Goal: Task Accomplishment & Management: Complete application form

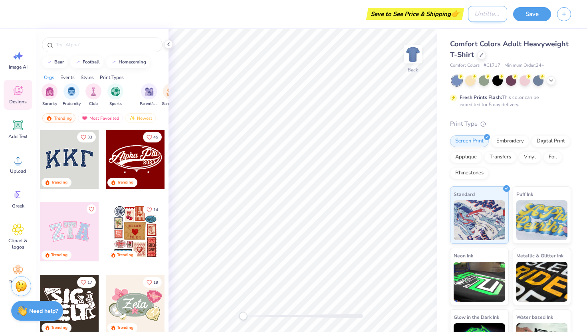
click at [470, 20] on input "Design Title" at bounding box center [487, 14] width 39 height 16
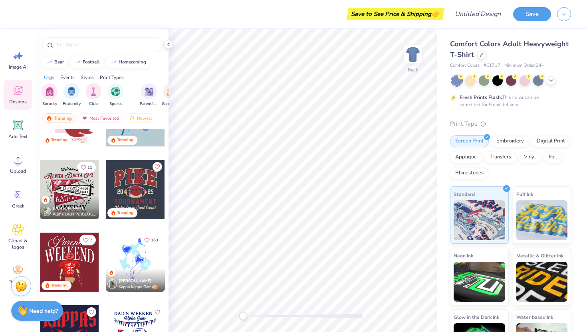
scroll to position [1142, 0]
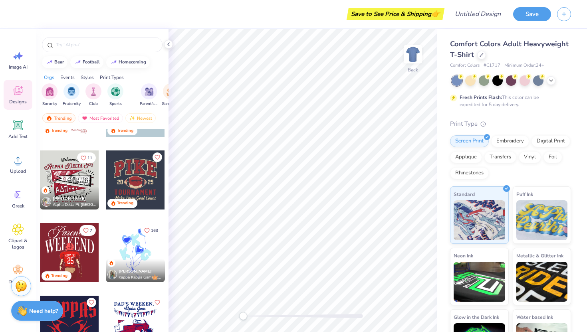
click at [80, 175] on div at bounding box center [69, 179] width 59 height 59
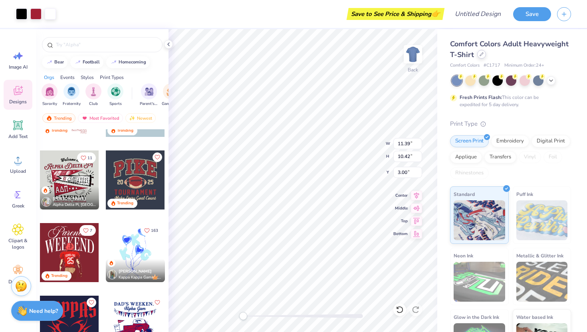
click at [481, 55] on icon at bounding box center [481, 54] width 4 height 4
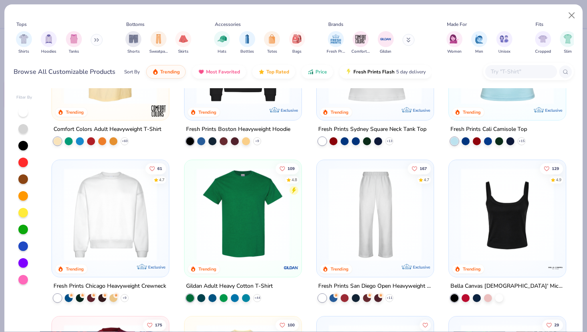
scroll to position [269, 0]
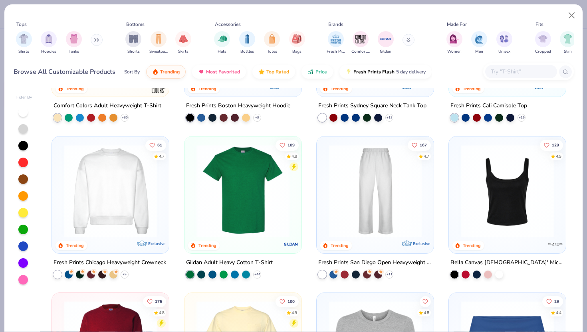
click at [504, 219] on img at bounding box center [507, 190] width 101 height 93
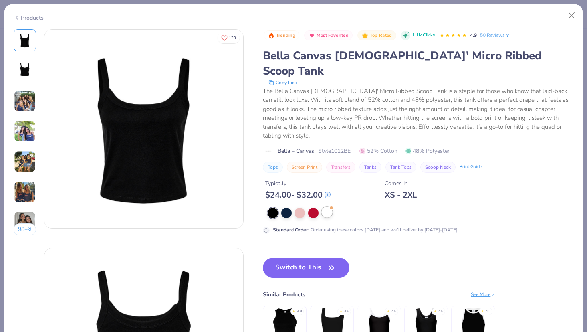
click at [327, 207] on div at bounding box center [327, 212] width 10 height 10
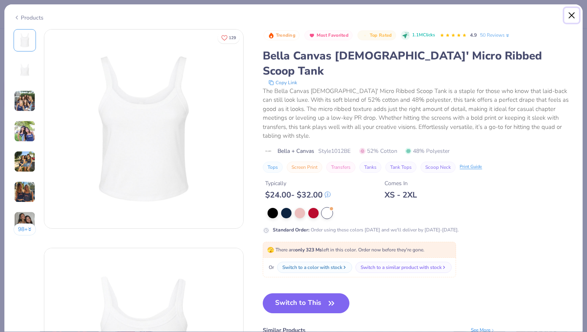
click at [573, 15] on button "Close" at bounding box center [571, 15] width 15 height 15
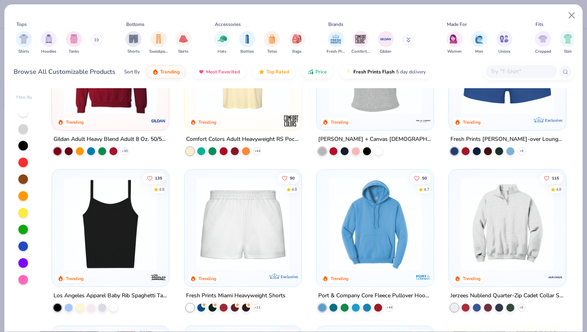
scroll to position [554, 0]
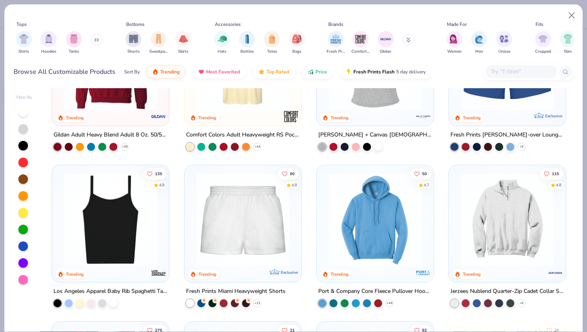
click at [102, 236] on img at bounding box center [110, 219] width 101 height 93
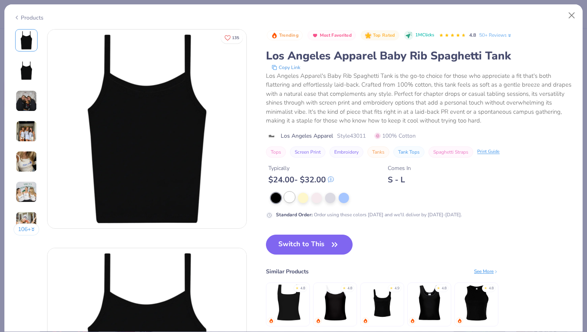
click at [289, 200] on div at bounding box center [289, 197] width 10 height 10
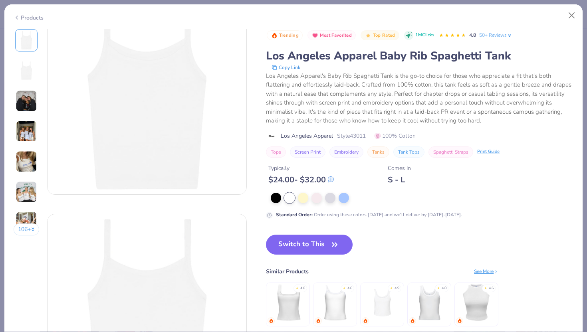
scroll to position [28, 0]
click at [373, 311] on img at bounding box center [382, 303] width 38 height 38
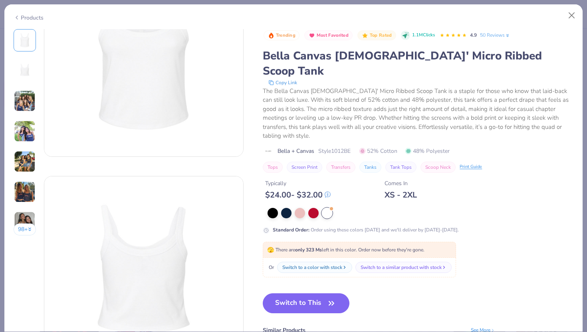
scroll to position [72, 0]
click at [332, 208] on div at bounding box center [327, 213] width 10 height 10
click at [304, 293] on button "Switch to This" at bounding box center [306, 303] width 87 height 20
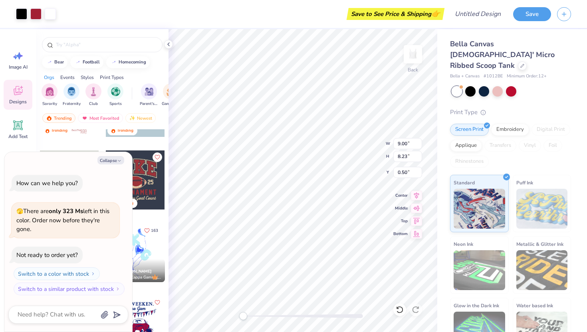
click at [413, 13] on div "Save to See Price & Shipping 👉" at bounding box center [395, 14] width 94 height 12
click at [529, 16] on button "Save" at bounding box center [532, 13] width 38 height 14
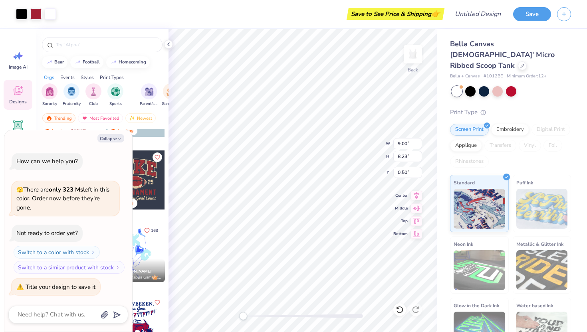
click at [422, 14] on div "Save to See Price & Shipping 👉" at bounding box center [395, 14] width 94 height 12
type textarea "x"
click at [484, 16] on input "Design Title" at bounding box center [487, 14] width 39 height 16
type input "t"
type textarea "x"
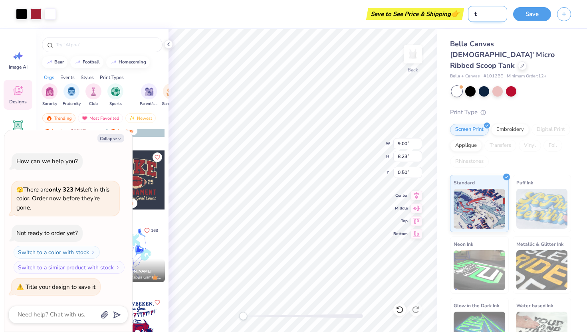
type input "te"
type textarea "x"
type input "tes"
type textarea "x"
type input "test"
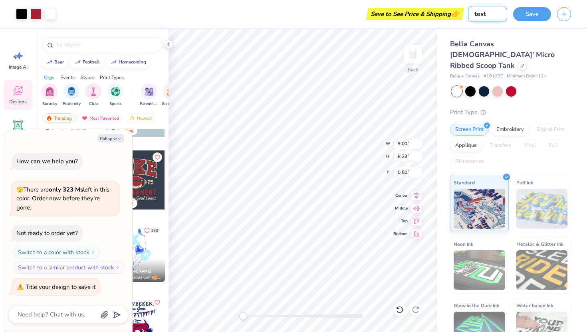
type textarea "x"
type input "test1"
type textarea "x"
type input "test1"
type textarea "x"
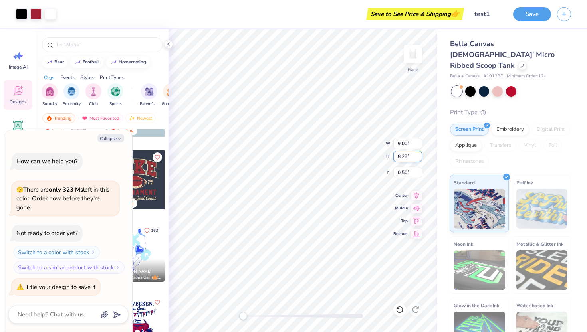
type input "7.96"
type input "7.28"
type textarea "x"
type input "7.09"
type input "6.48"
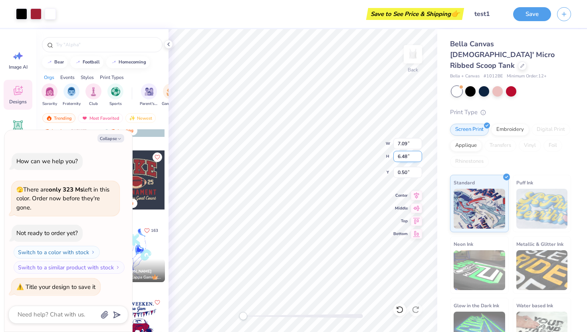
type textarea "x"
type input "5.74"
type input "5.25"
type textarea "x"
type input "5.37"
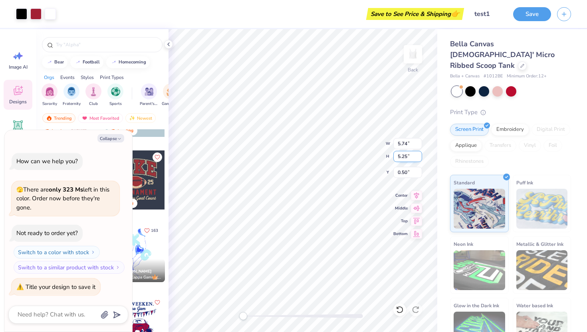
type input "4.91"
type textarea "x"
click at [438, 17] on div "Save to See Price & Shipping 👉" at bounding box center [415, 14] width 94 height 12
click at [455, 10] on span "👉" at bounding box center [455, 14] width 9 height 10
click at [521, 16] on button "Save" at bounding box center [532, 13] width 38 height 14
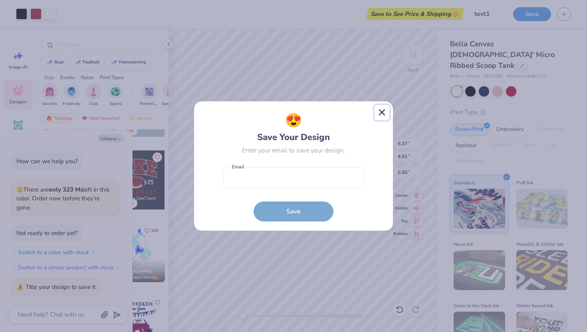
click at [377, 114] on button "Close" at bounding box center [381, 112] width 15 height 15
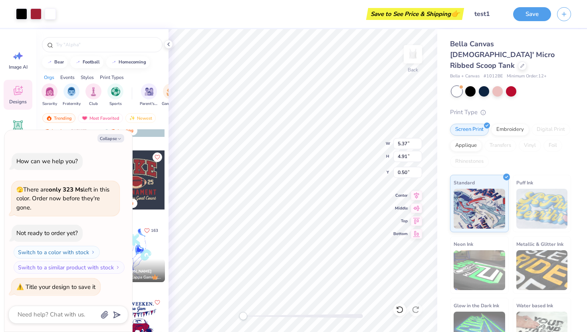
click at [455, 15] on span "👉" at bounding box center [455, 14] width 9 height 10
click at [527, 15] on button "Save" at bounding box center [532, 13] width 38 height 14
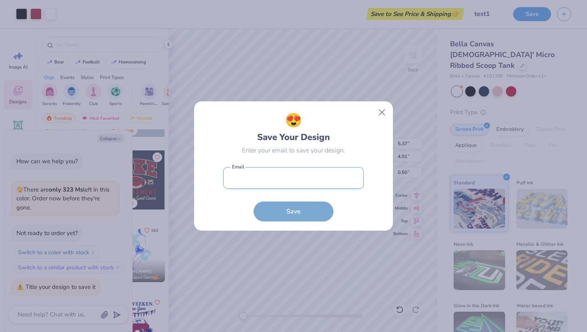
click at [305, 180] on input "email" at bounding box center [293, 178] width 141 height 22
type input "[EMAIL_ADDRESS][DOMAIN_NAME]"
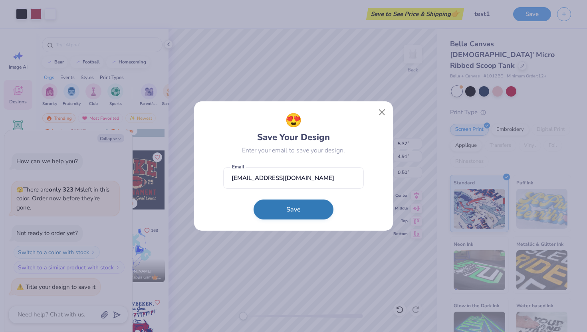
click at [287, 215] on button "Save" at bounding box center [293, 210] width 80 height 20
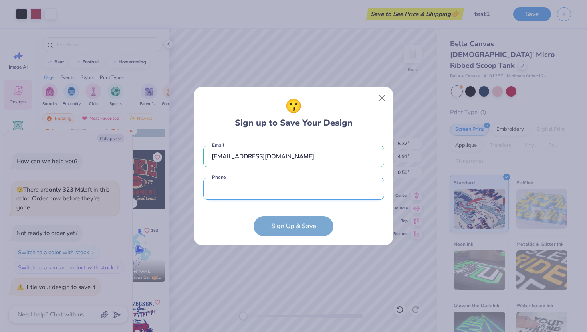
click at [307, 188] on input "tel" at bounding box center [293, 189] width 181 height 22
type input "[PHONE_NUMBER]"
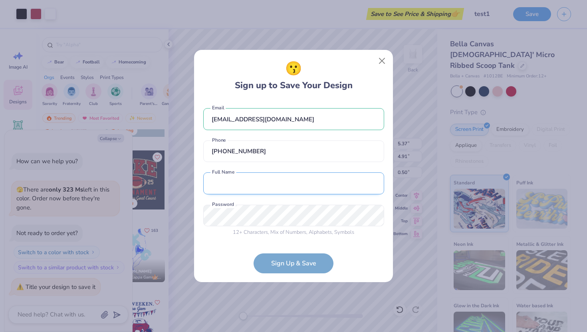
click at [287, 188] on input "text" at bounding box center [293, 183] width 181 height 22
type input "[PERSON_NAME]"
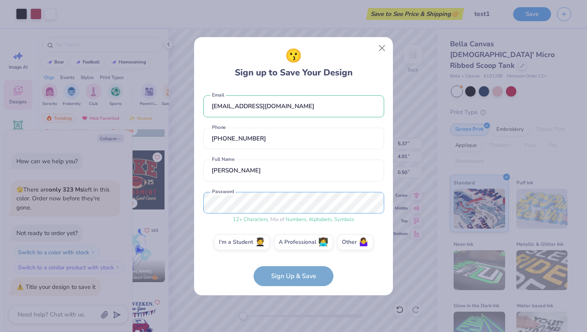
scroll to position [4, 0]
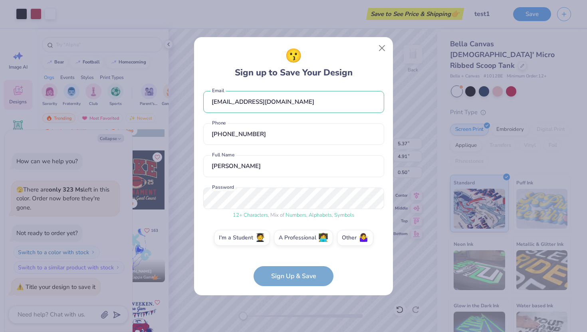
click at [333, 214] on div "12 + Characters , Mix of Numbers , Alphabets , Symbols" at bounding box center [293, 216] width 181 height 8
click at [291, 274] on form "[EMAIL_ADDRESS][DOMAIN_NAME] Email [PHONE_NUMBER] Phone [PERSON_NAME] Full Name…" at bounding box center [293, 186] width 181 height 199
click at [257, 236] on label "I'm a Student 🧑‍🎓" at bounding box center [242, 237] width 56 height 16
click at [291, 242] on input "I'm a Student 🧑‍🎓" at bounding box center [293, 244] width 5 height 5
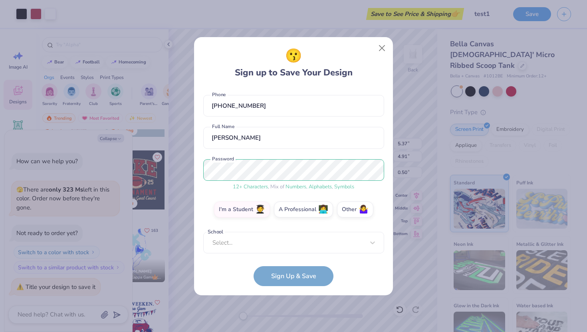
click at [276, 274] on form "[EMAIL_ADDRESS][DOMAIN_NAME] Email [PHONE_NUMBER] Phone [PERSON_NAME] Full Name…" at bounding box center [293, 186] width 181 height 199
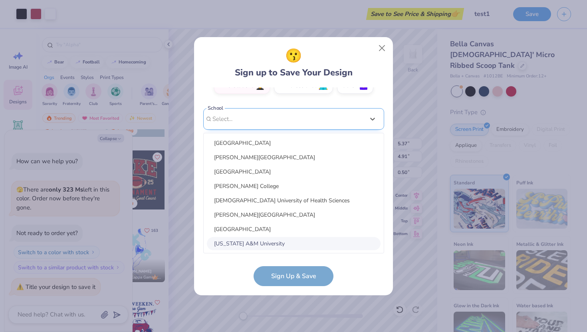
click at [276, 243] on div "option focused, 8 of 30. 30 results available. Use Up and Down to choose option…" at bounding box center [293, 181] width 181 height 146
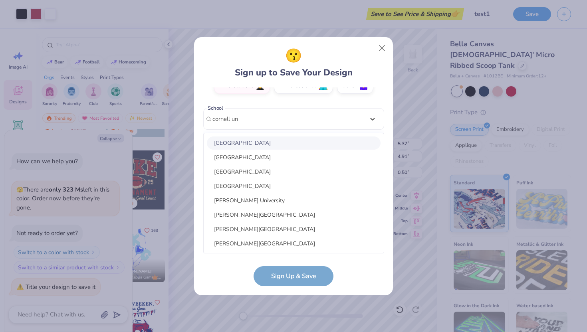
click at [270, 146] on div "[GEOGRAPHIC_DATA]" at bounding box center [294, 143] width 174 height 13
type input "cornell un"
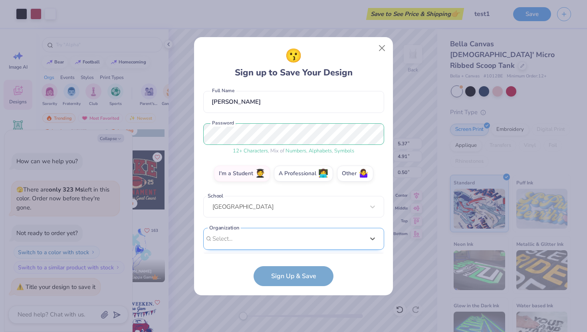
scroll to position [188, 0]
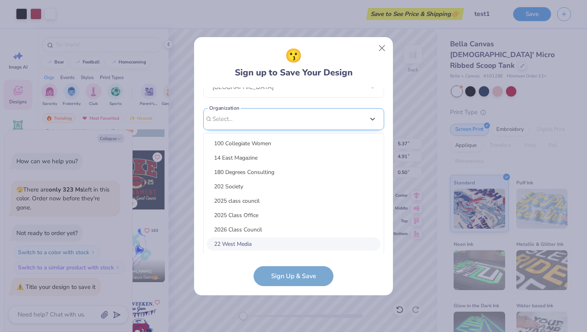
click at [273, 240] on div "option focused, 8 of 15. 15 results available. Use Up and Down to choose option…" at bounding box center [293, 181] width 181 height 146
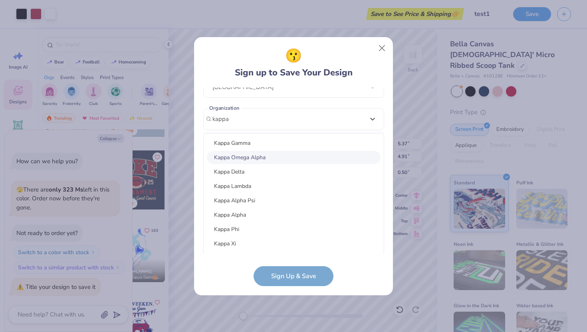
scroll to position [34, 0]
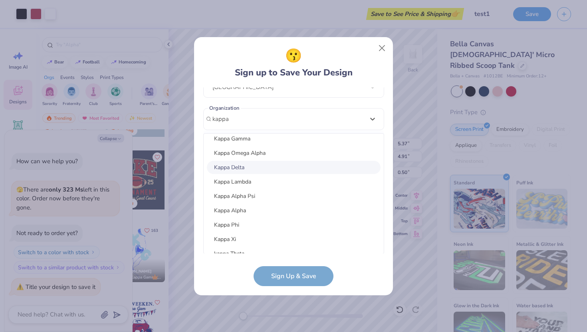
click at [269, 168] on div "Kappa Delta" at bounding box center [294, 167] width 174 height 13
type input "kappa"
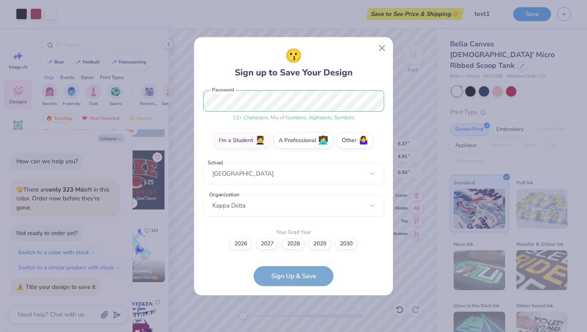
scroll to position [101, 0]
click at [299, 242] on label "2028" at bounding box center [293, 243] width 22 height 11
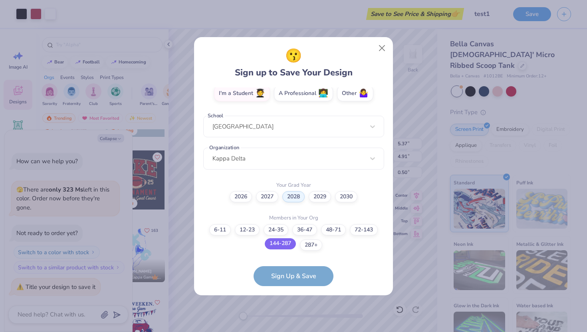
click at [287, 246] on label "144-287" at bounding box center [280, 243] width 31 height 11
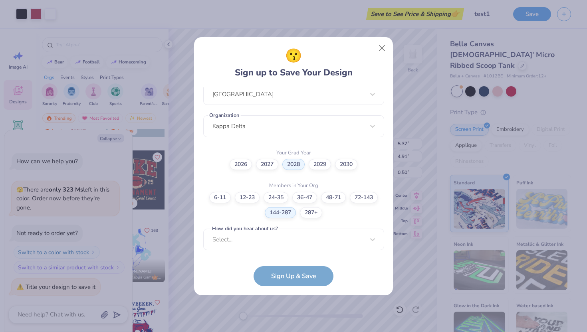
click at [289, 273] on form "[EMAIL_ADDRESS][DOMAIN_NAME] Email [PHONE_NUMBER] Phone [PERSON_NAME] Full Name…" at bounding box center [293, 186] width 181 height 199
click at [285, 235] on div "Select..." at bounding box center [293, 239] width 181 height 22
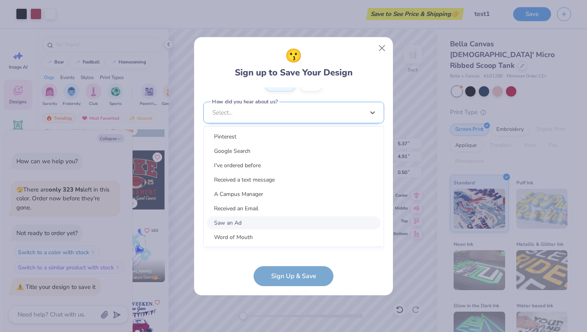
scroll to position [301, 0]
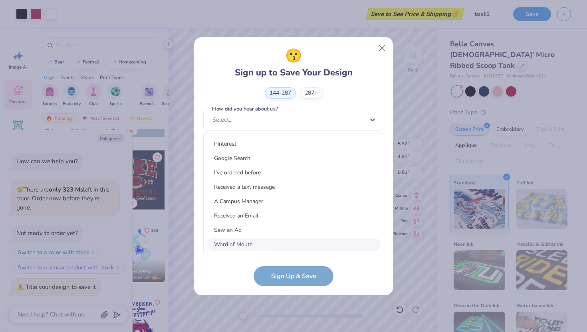
click at [276, 238] on div "Word of Mouth" at bounding box center [294, 244] width 174 height 13
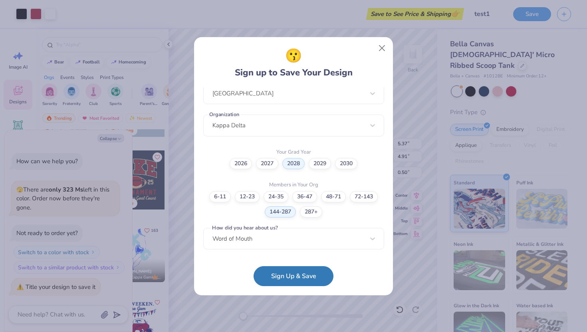
scroll to position [181, 0]
click at [278, 264] on form "[EMAIL_ADDRESS][DOMAIN_NAME] Email [PHONE_NUMBER] Phone [PERSON_NAME] Full Name…" at bounding box center [293, 186] width 181 height 199
click at [278, 269] on button "Sign Up & Save" at bounding box center [293, 274] width 80 height 20
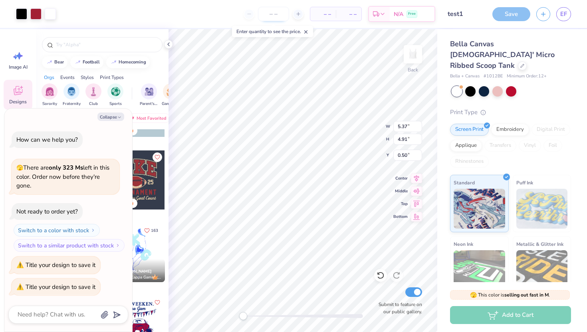
click at [273, 18] on input "number" at bounding box center [273, 14] width 31 height 14
type textarea "x"
type input "30"
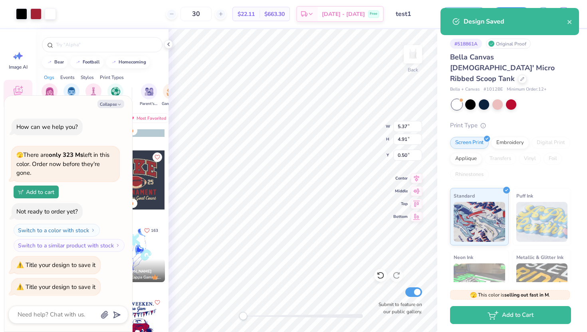
type textarea "x"
type input "30"
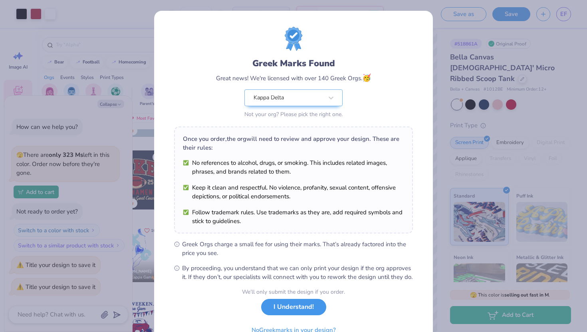
click at [281, 314] on button "I Understand!" at bounding box center [293, 307] width 65 height 16
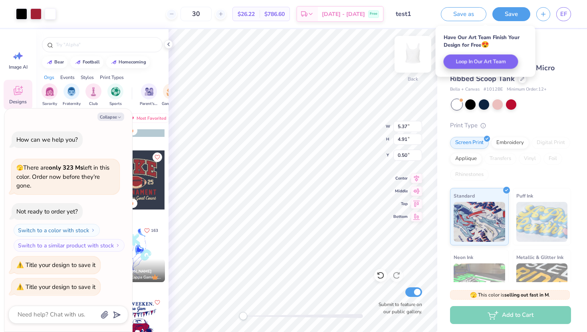
type textarea "x"
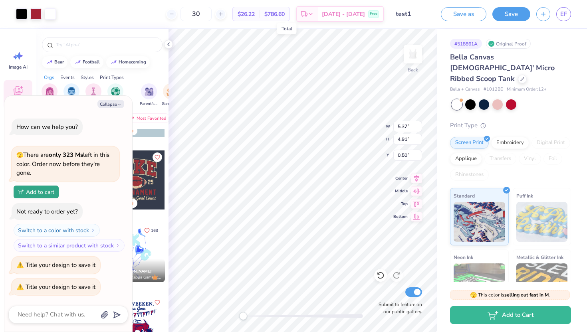
type input "3"
type input "25"
type textarea "x"
type input "2"
type input "30"
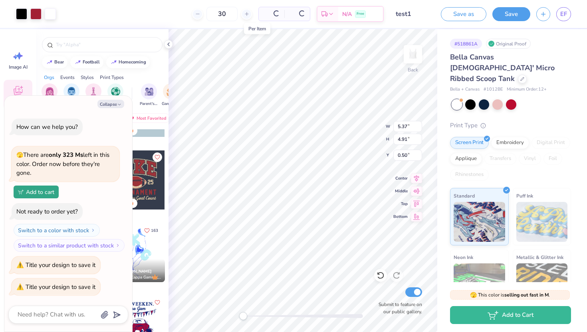
type textarea "x"
type input "35"
type textarea "x"
type input "3"
type input "40"
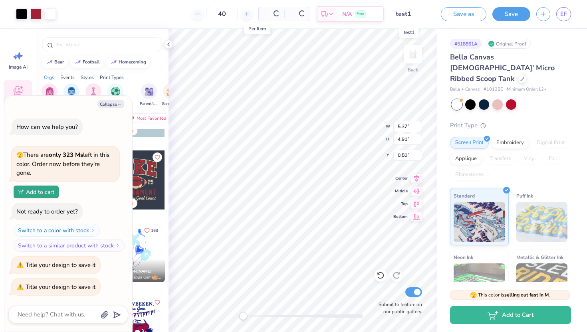
type textarea "x"
type input "40"
click at [502, 66] on div "Bella Canvas [DEMOGRAPHIC_DATA]' Micro Ribbed Scoop Tank" at bounding box center [510, 68] width 121 height 32
click at [520, 76] on icon at bounding box center [522, 78] width 4 height 4
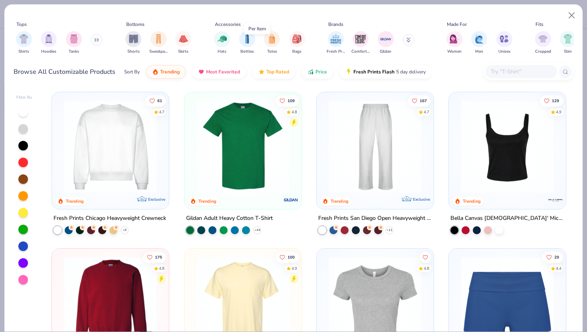
scroll to position [319, 0]
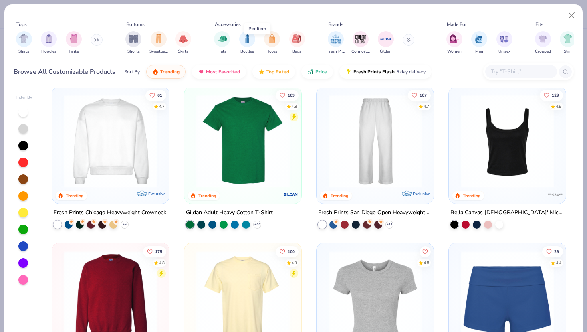
click at [486, 181] on img at bounding box center [507, 140] width 101 height 93
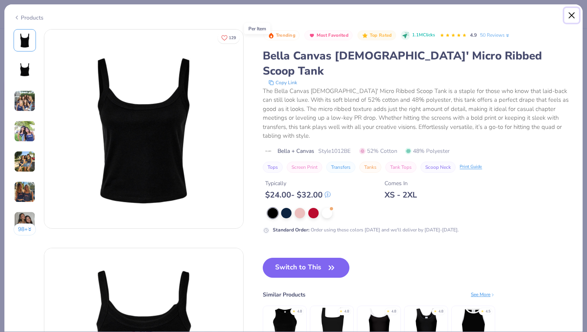
click at [570, 18] on button "Close" at bounding box center [571, 15] width 15 height 15
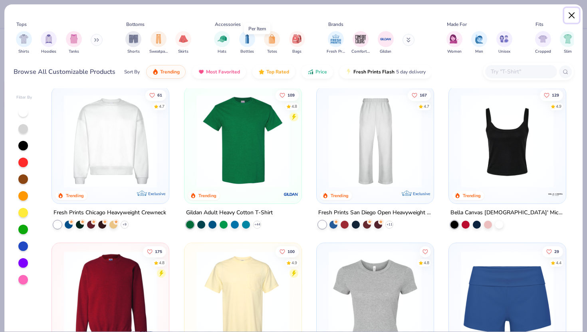
click at [570, 18] on button "Close" at bounding box center [571, 15] width 15 height 15
type textarea "x"
